Goal: Navigation & Orientation: Find specific page/section

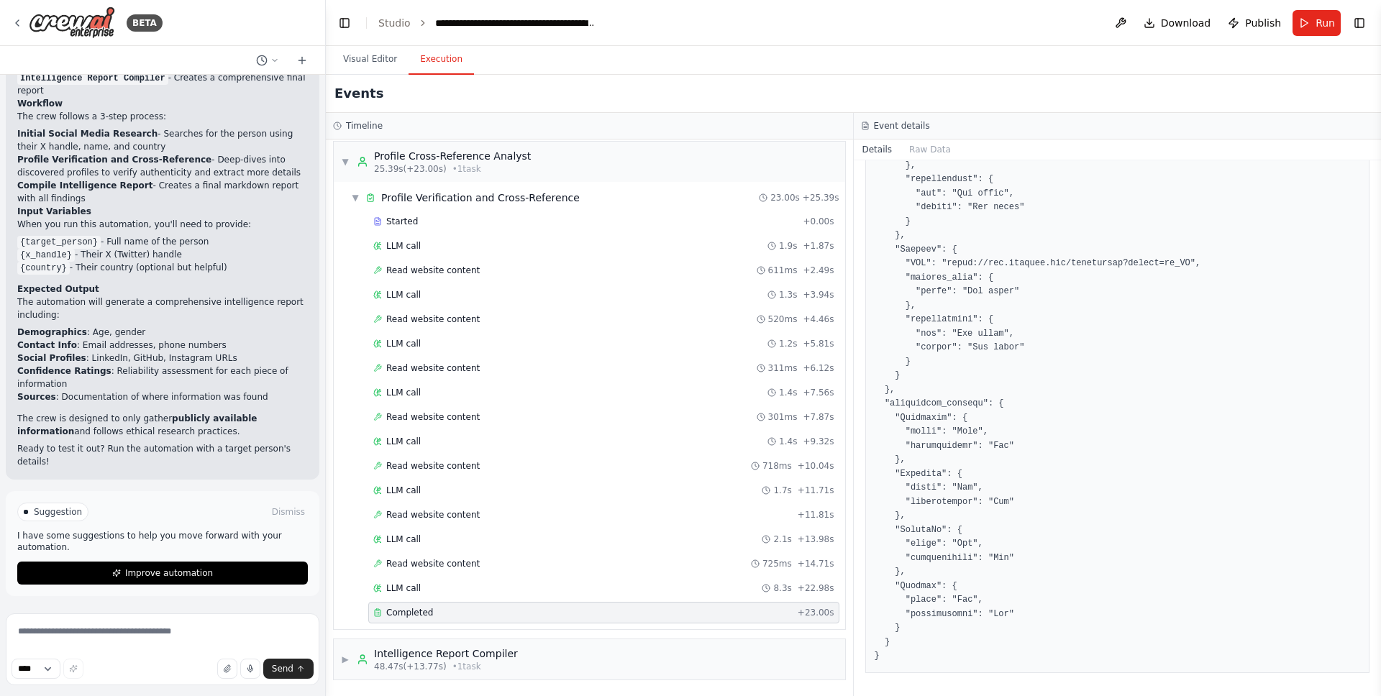
scroll to position [1195, 0]
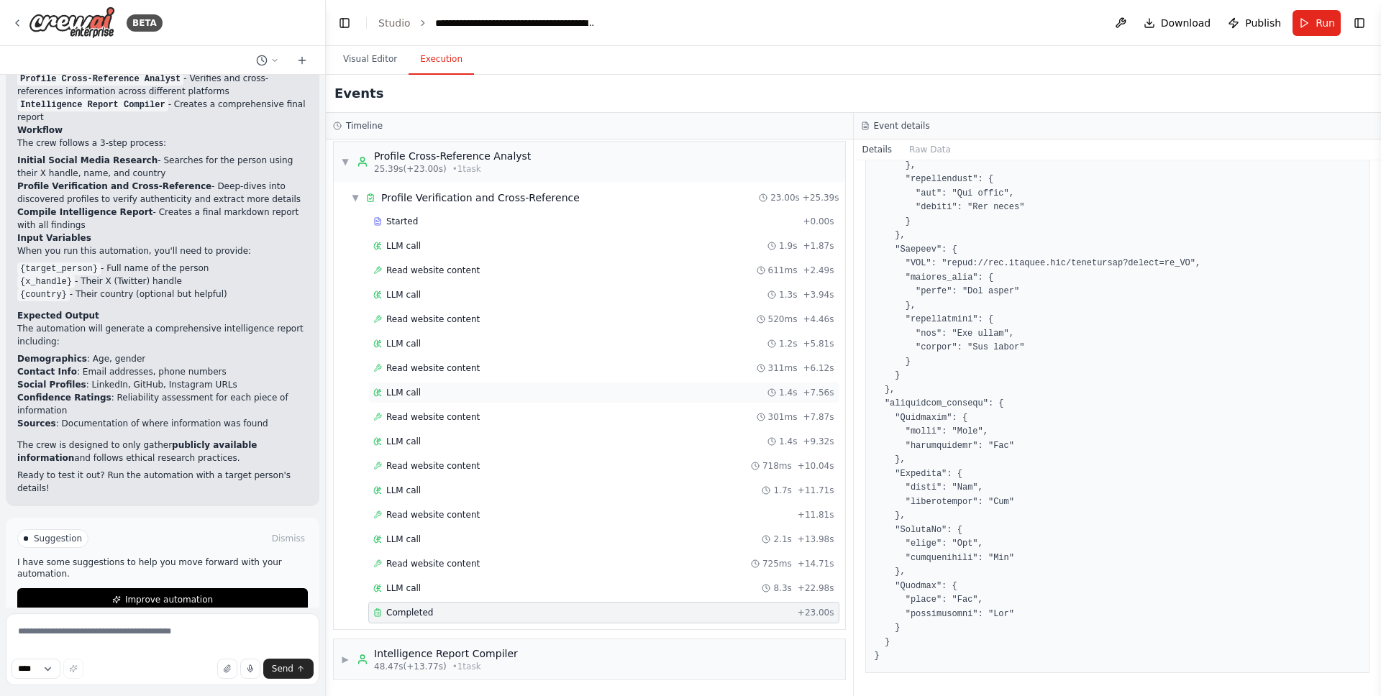
click at [587, 393] on div "LLM call 1.4s + 7.56s" at bounding box center [603, 393] width 461 height 12
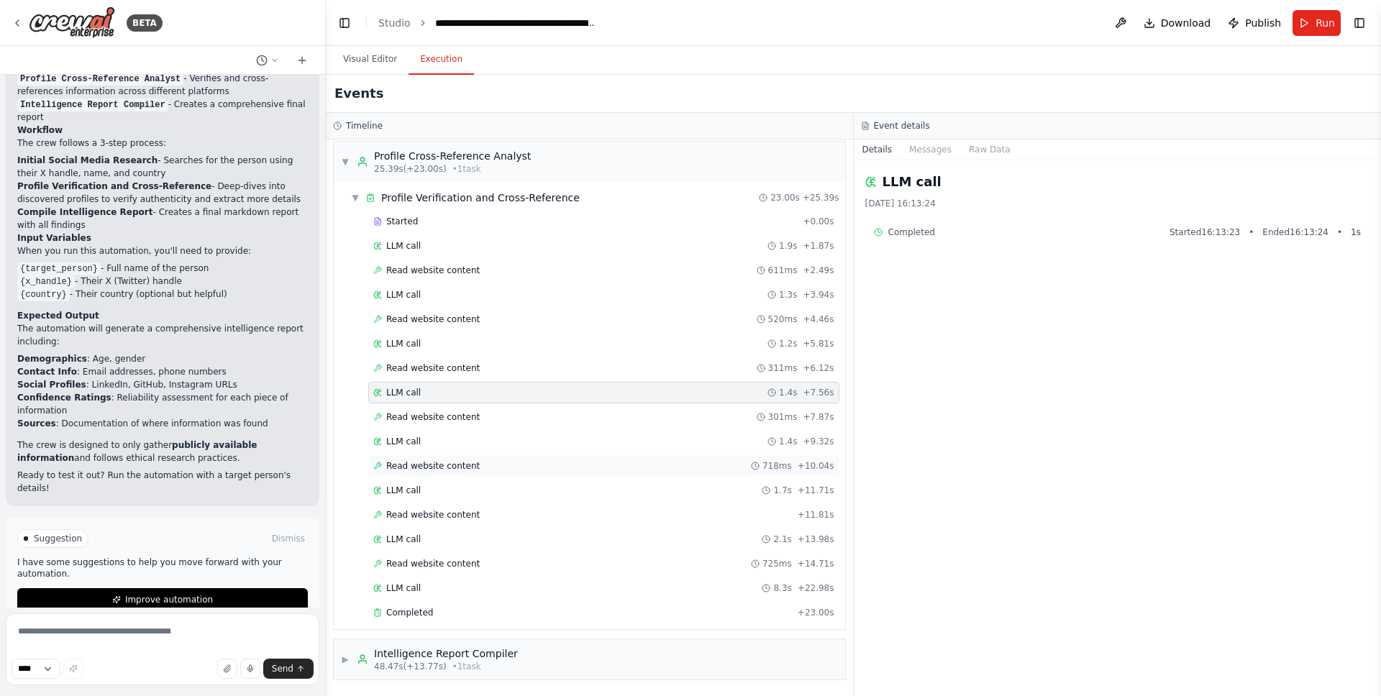
click at [592, 455] on div "Read website content 718ms + 10.04s" at bounding box center [603, 466] width 471 height 22
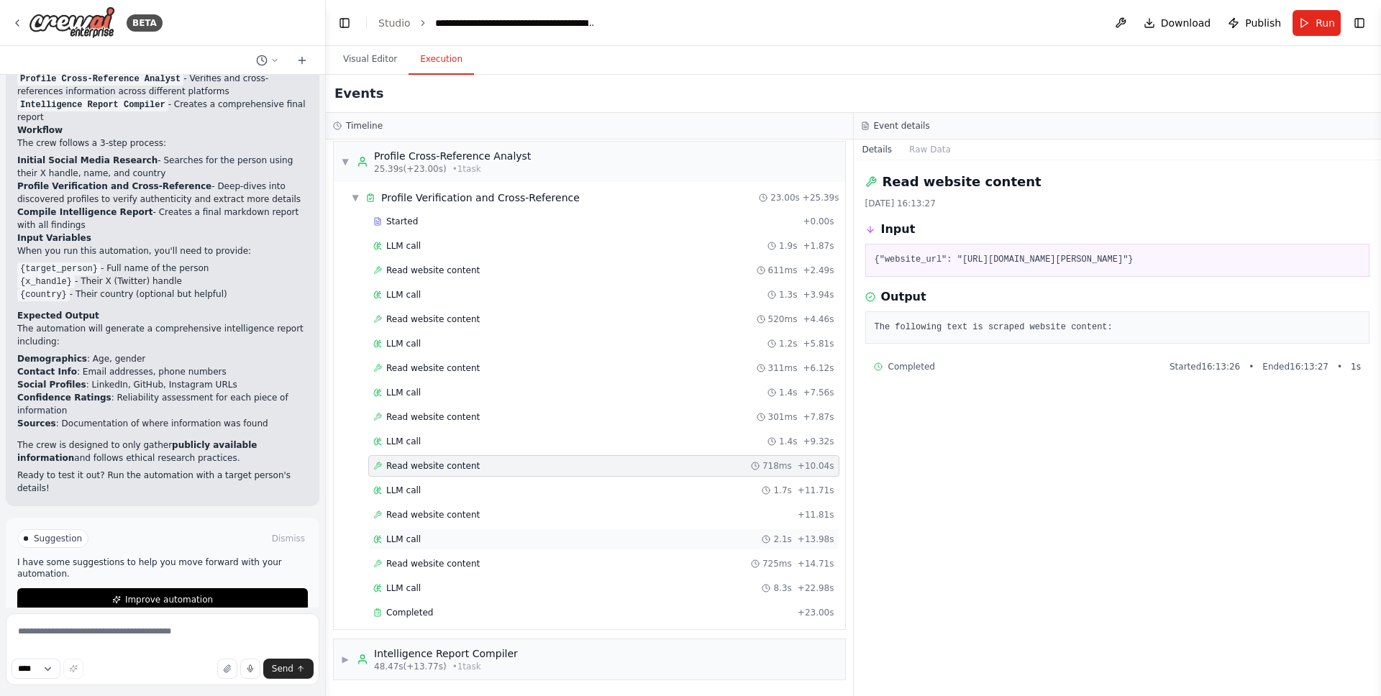
click at [575, 538] on div "LLM call 2.1s + 13.98s" at bounding box center [603, 540] width 461 height 12
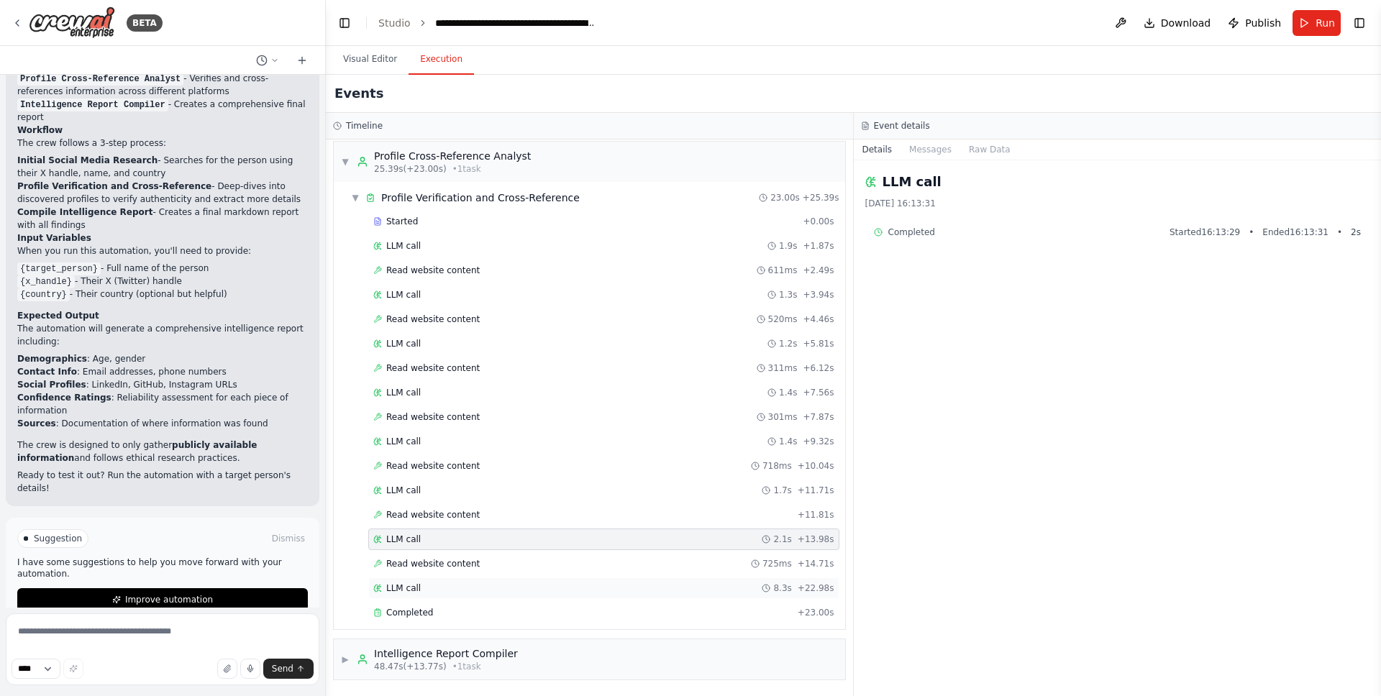
click at [578, 591] on div "LLM call 8.3s + 22.98s" at bounding box center [603, 588] width 461 height 12
click at [546, 465] on div "Read website content 718ms + 10.04s" at bounding box center [603, 466] width 461 height 12
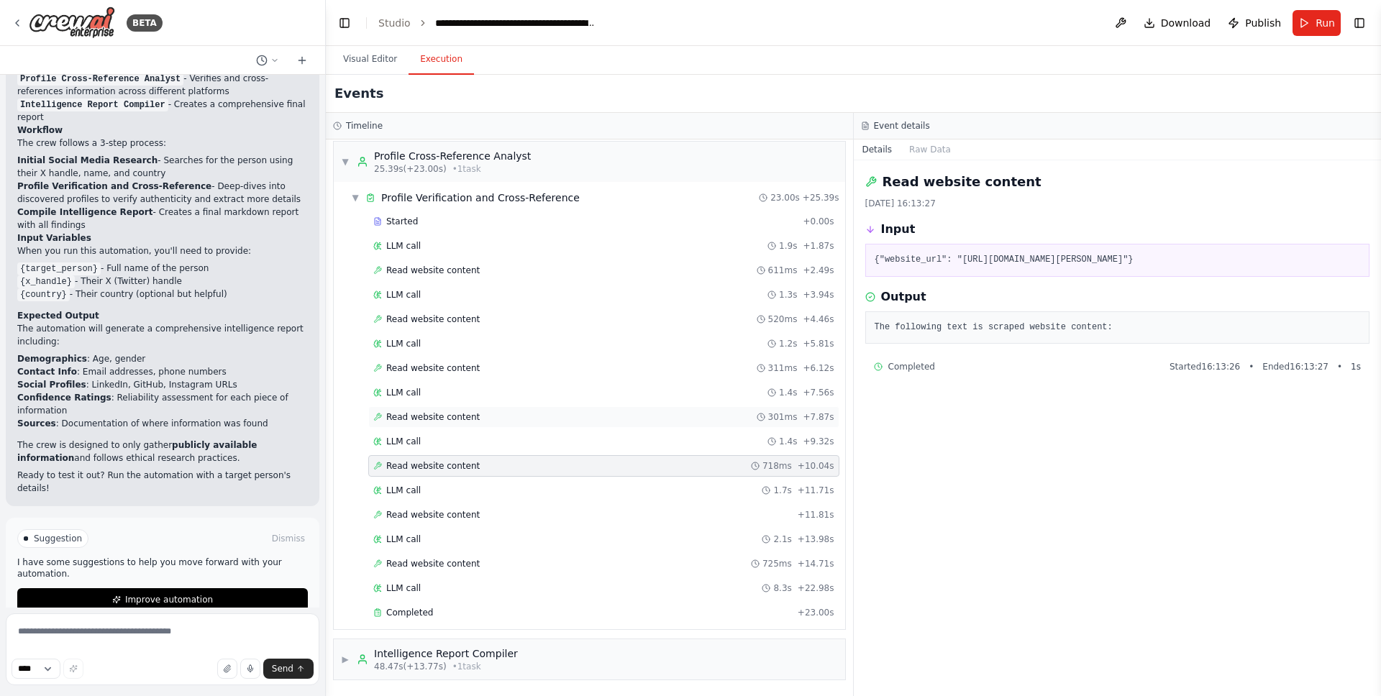
click at [539, 412] on div "Read website content 301ms + 7.87s" at bounding box center [603, 417] width 461 height 12
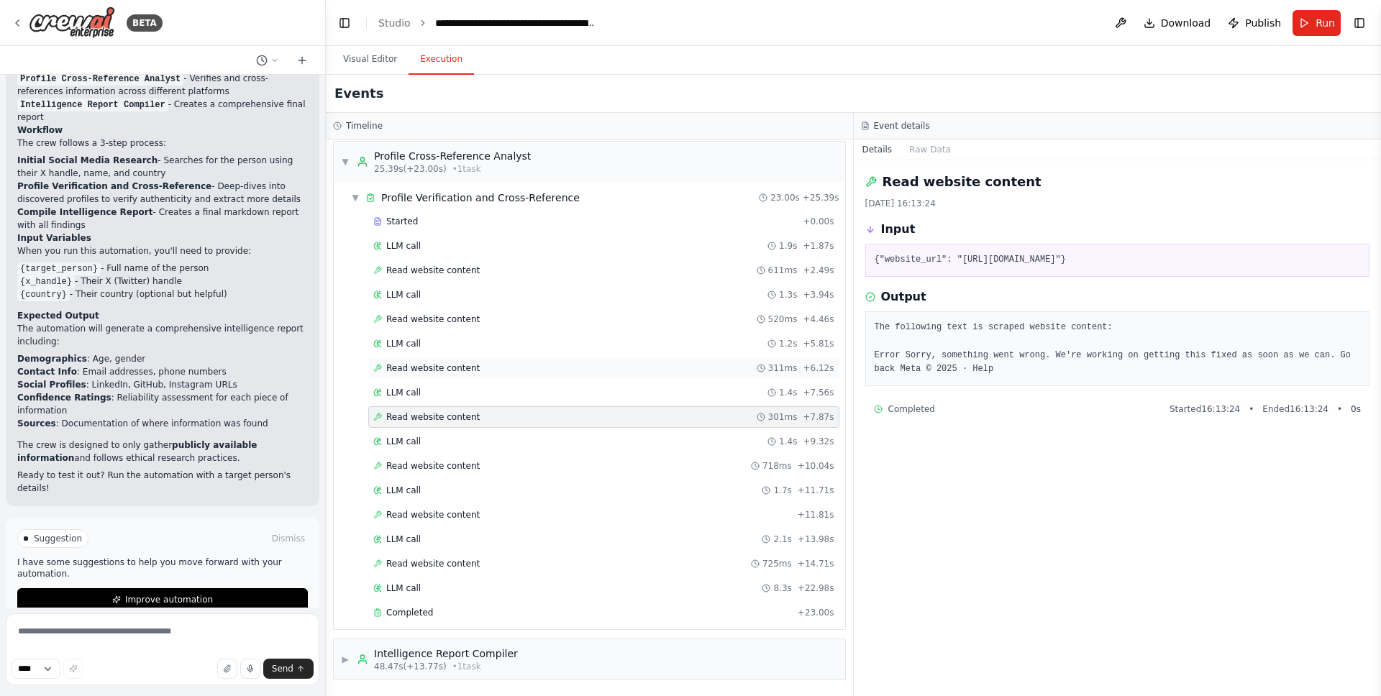
click at [449, 376] on div "Read website content 311ms + 6.12s" at bounding box center [603, 368] width 471 height 22
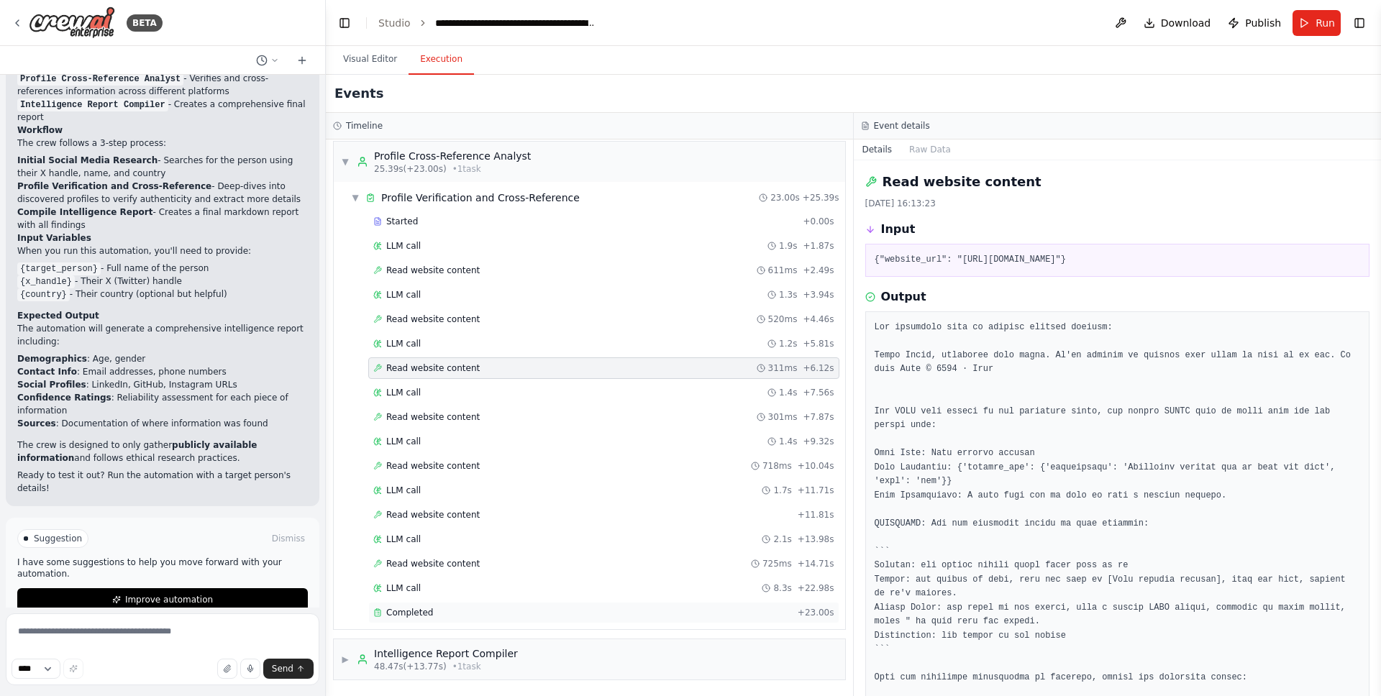
click at [413, 620] on div "Completed + 23.00s" at bounding box center [603, 613] width 471 height 22
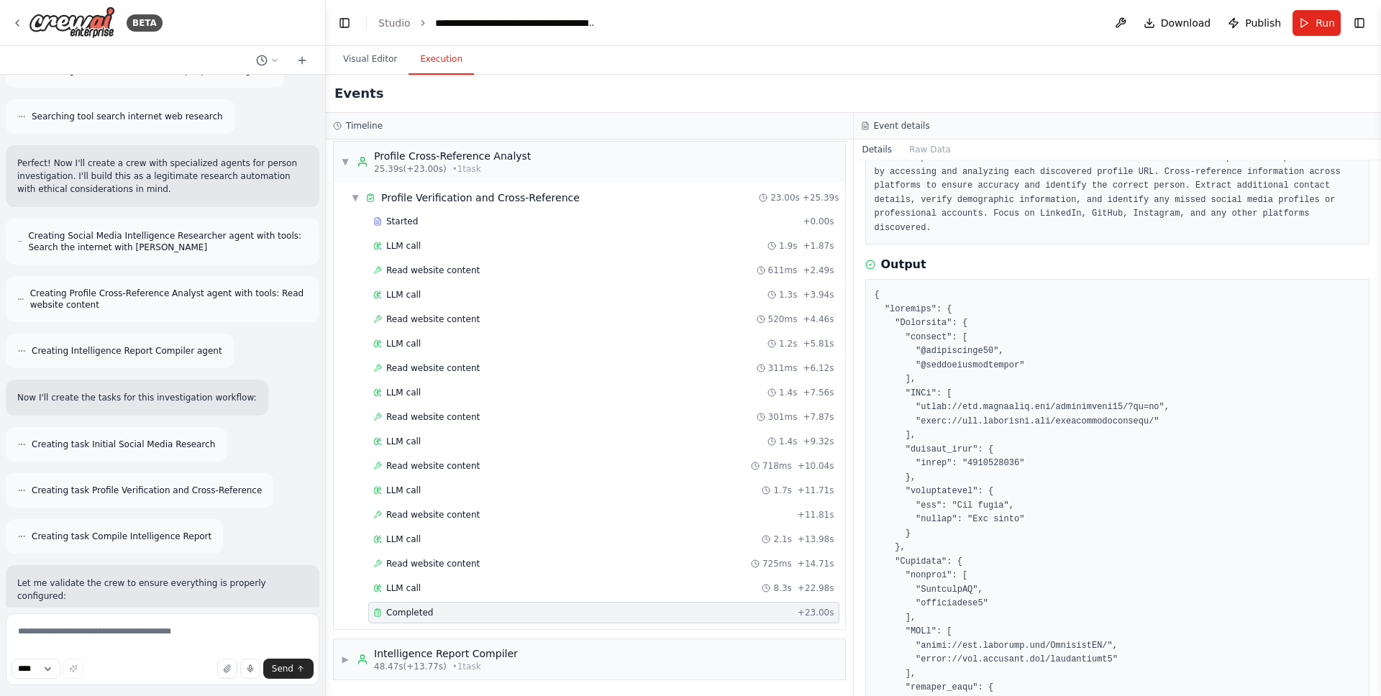
scroll to position [0, 0]
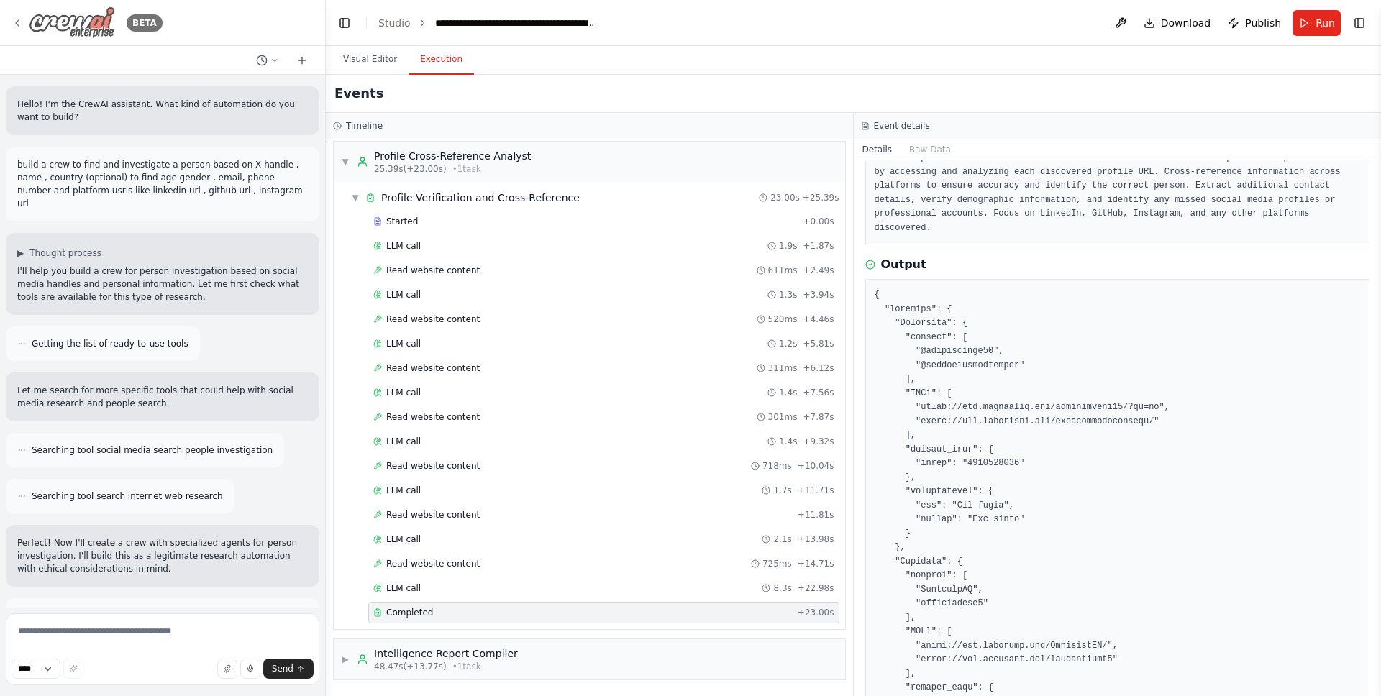
click at [31, 24] on img at bounding box center [72, 22] width 86 height 32
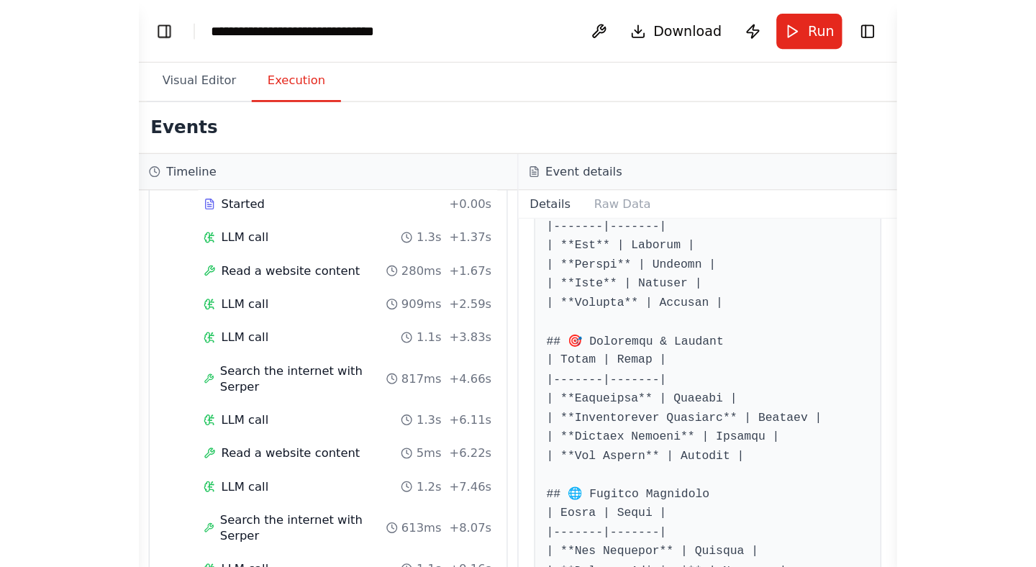
scroll to position [78, 0]
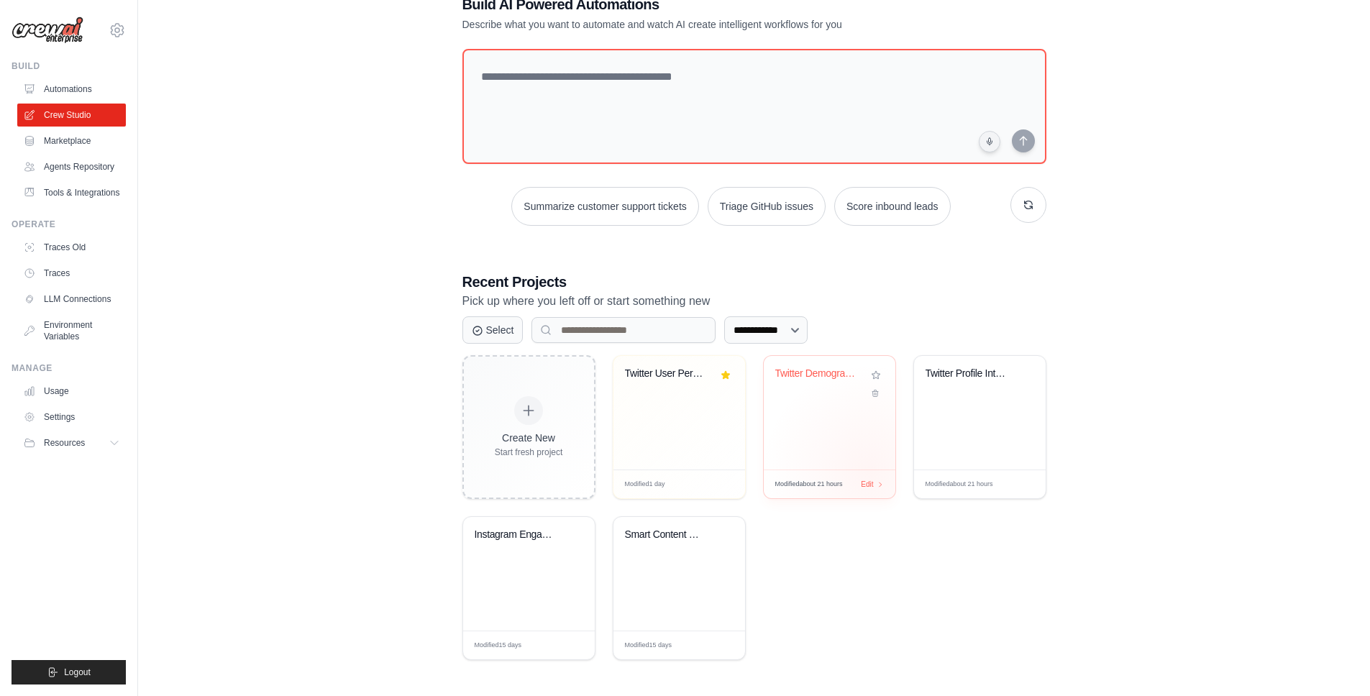
scroll to position [44, 0]
click at [311, 324] on div "**********" at bounding box center [754, 327] width 1186 height 712
click at [55, 204] on link "Tools & Integrations" at bounding box center [73, 192] width 109 height 23
